Goal: Find specific page/section: Find specific page/section

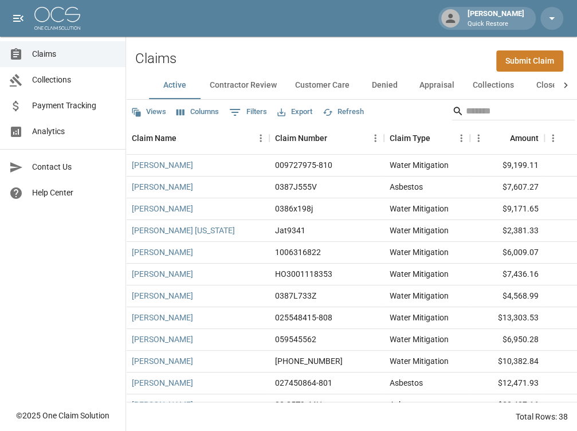
click at [72, 127] on span "Analytics" at bounding box center [74, 131] width 84 height 12
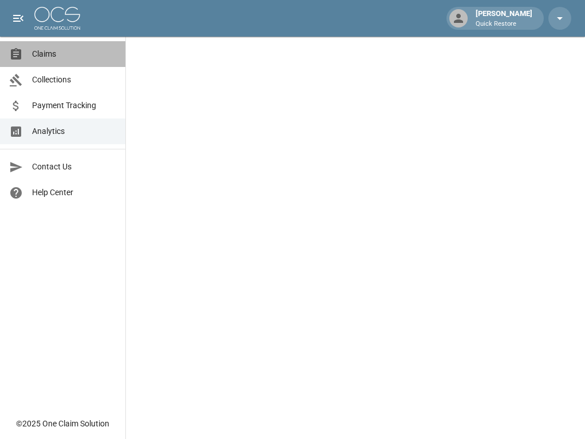
click at [65, 60] on link "Claims" at bounding box center [62, 54] width 125 height 26
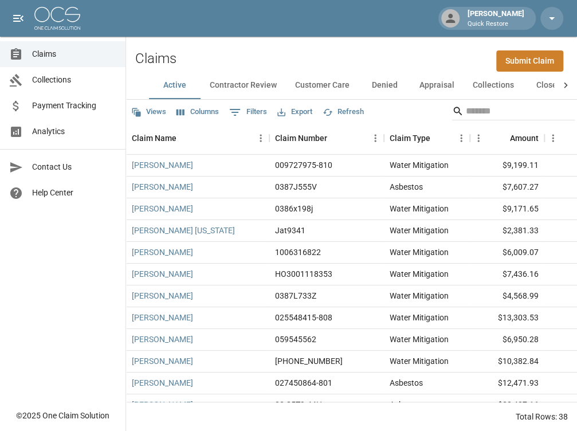
click at [57, 129] on span "Analytics" at bounding box center [74, 131] width 84 height 12
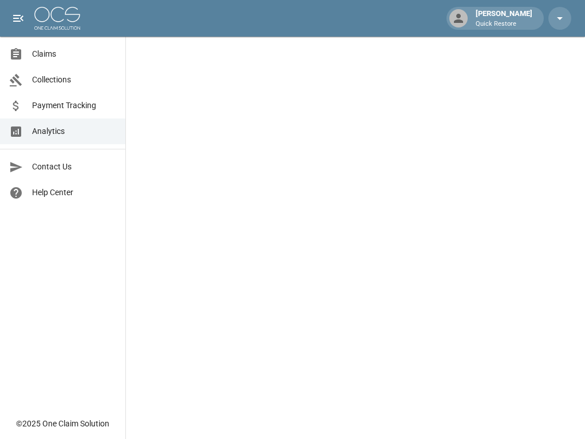
click at [40, 51] on span "Claims" at bounding box center [74, 54] width 84 height 12
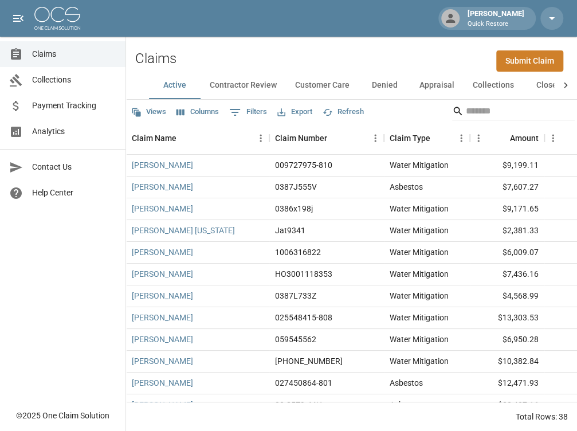
click at [64, 48] on link "Claims" at bounding box center [62, 54] width 125 height 26
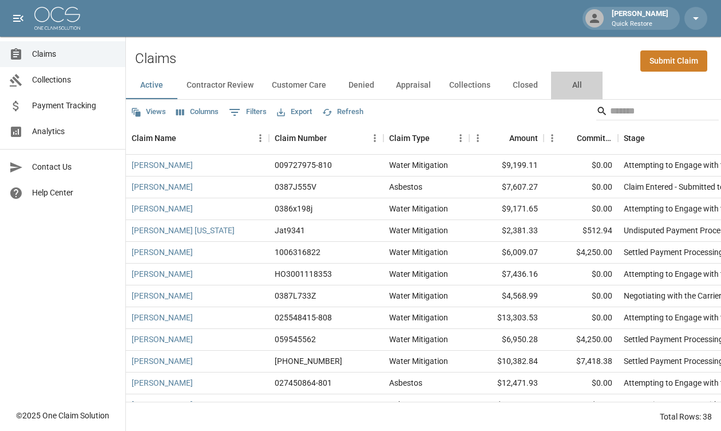
drag, startPoint x: 581, startPoint y: 90, endPoint x: 622, endPoint y: 100, distance: 42.8
click at [581, 91] on button "All" at bounding box center [577, 85] width 52 height 27
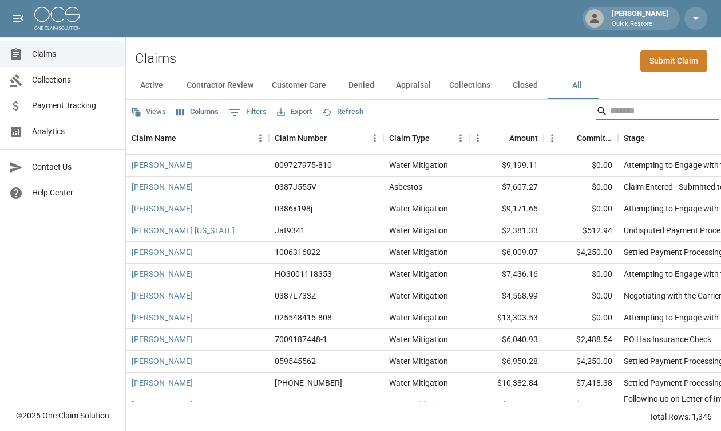
click at [585, 104] on input "Search" at bounding box center [656, 111] width 92 height 18
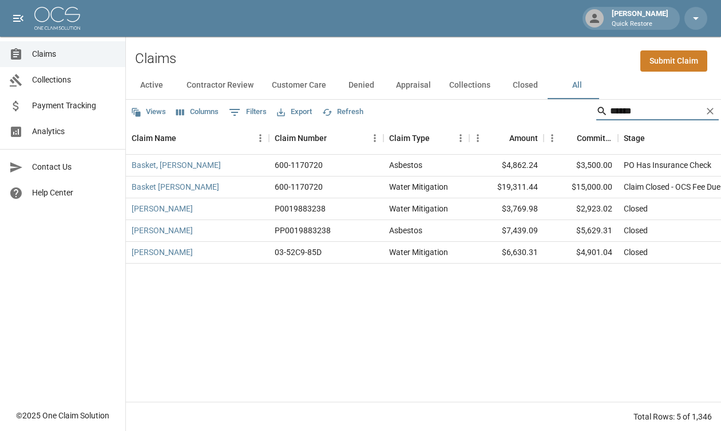
type input "******"
